Goal: Information Seeking & Learning: Learn about a topic

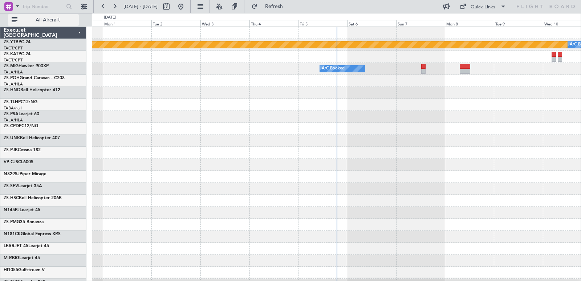
click at [51, 15] on button "All Aircraft" at bounding box center [43, 20] width 71 height 12
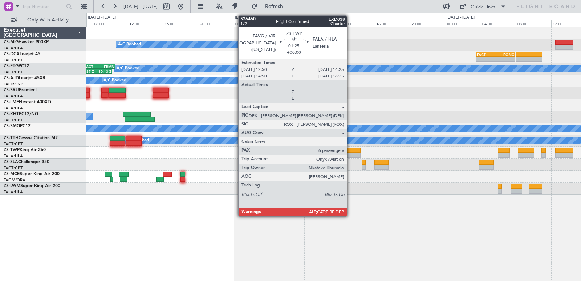
click at [350, 152] on div at bounding box center [354, 150] width 14 height 5
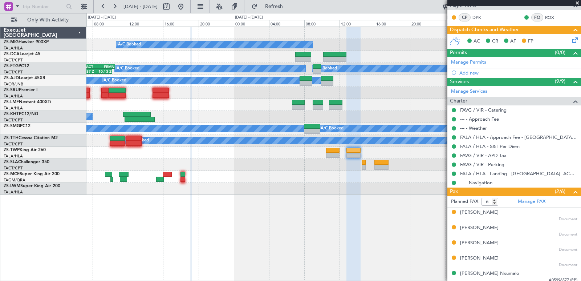
scroll to position [134, 0]
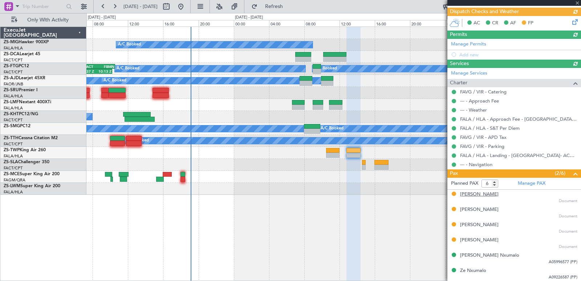
click at [479, 197] on div "[PERSON_NAME]" at bounding box center [479, 194] width 39 height 7
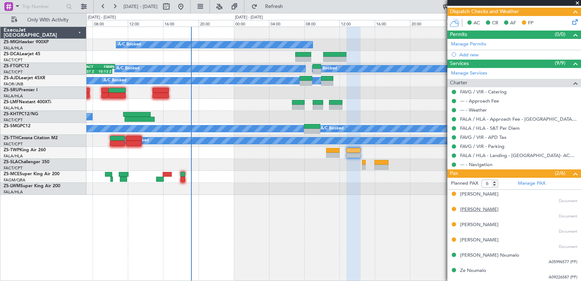
click at [493, 210] on div "[PERSON_NAME]" at bounding box center [479, 209] width 39 height 7
click at [482, 224] on div "[PERSON_NAME]" at bounding box center [479, 224] width 39 height 7
click at [483, 241] on div "[PERSON_NAME]" at bounding box center [479, 240] width 39 height 7
click at [477, 256] on div "[PERSON_NAME] Nxumalo" at bounding box center [489, 255] width 59 height 7
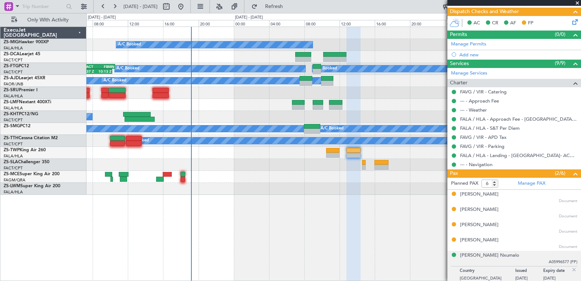
scroll to position [152, 0]
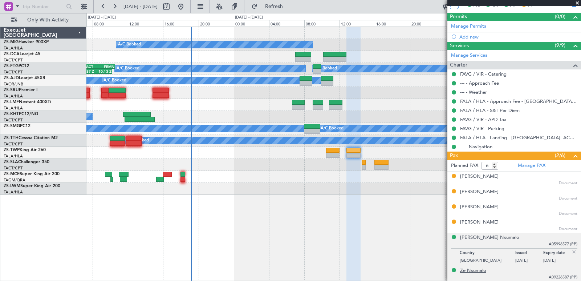
click at [464, 274] on div "Ze Nxumalo" at bounding box center [473, 270] width 26 height 7
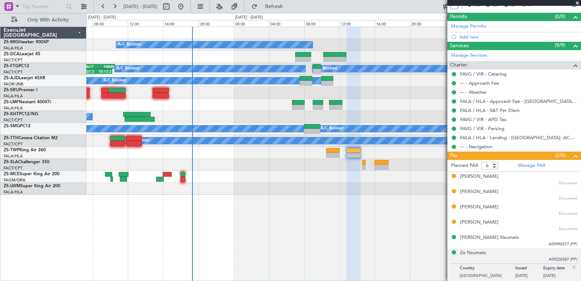
click at [577, 2] on span at bounding box center [577, 3] width 7 height 7
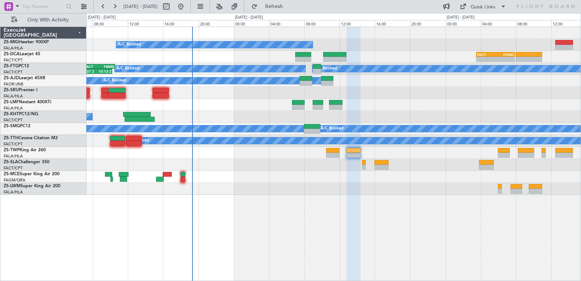
type input "0"
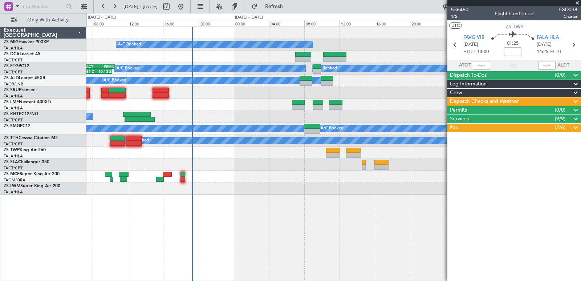
scroll to position [0, 0]
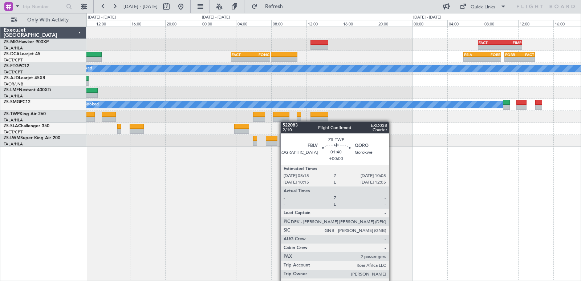
click at [282, 121] on div "- - FACT 07:30 Z FIMP 12:30 Z A/C Booked - - FACT 03:30 Z FQNC 07:55 Z - - FSIA…" at bounding box center [333, 87] width 495 height 120
